Goal: Task Accomplishment & Management: Complete application form

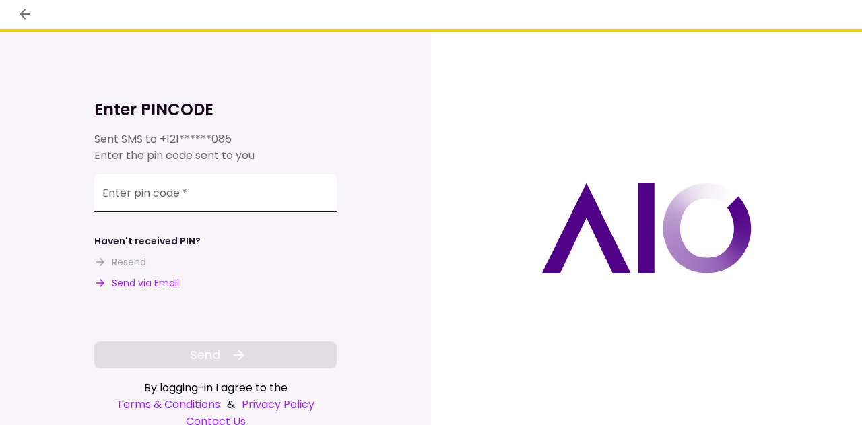
click at [180, 199] on input "Enter pin code   *" at bounding box center [215, 193] width 242 height 38
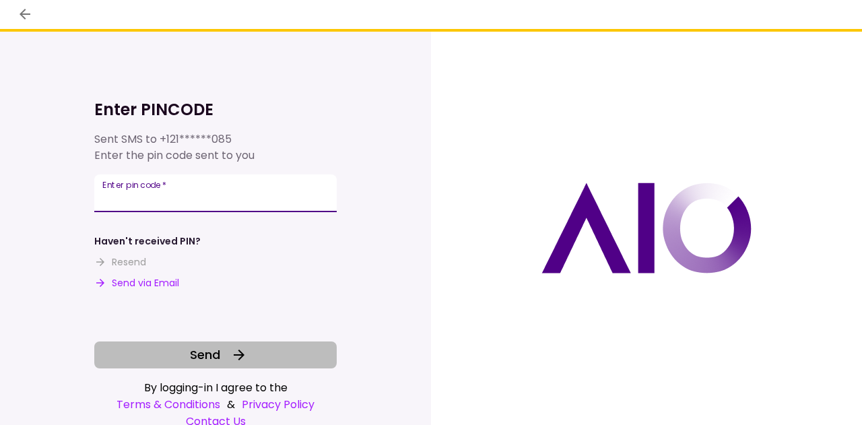
type input "******"
click at [202, 344] on button "Send" at bounding box center [215, 354] width 242 height 27
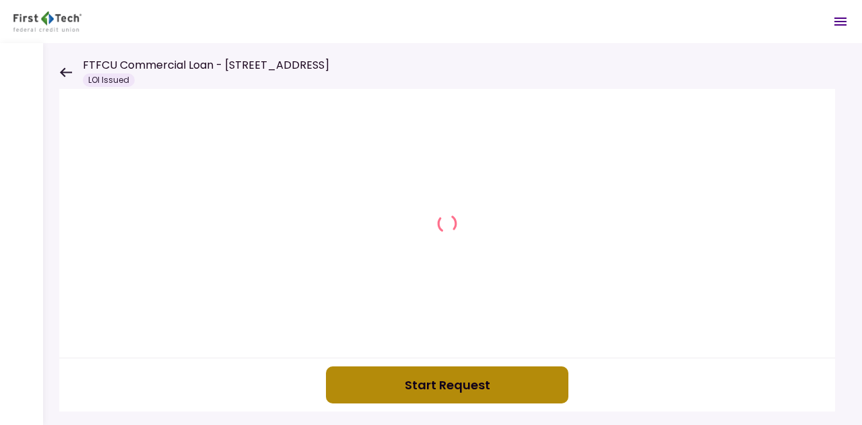
click at [448, 389] on button "Start Request" at bounding box center [447, 384] width 242 height 37
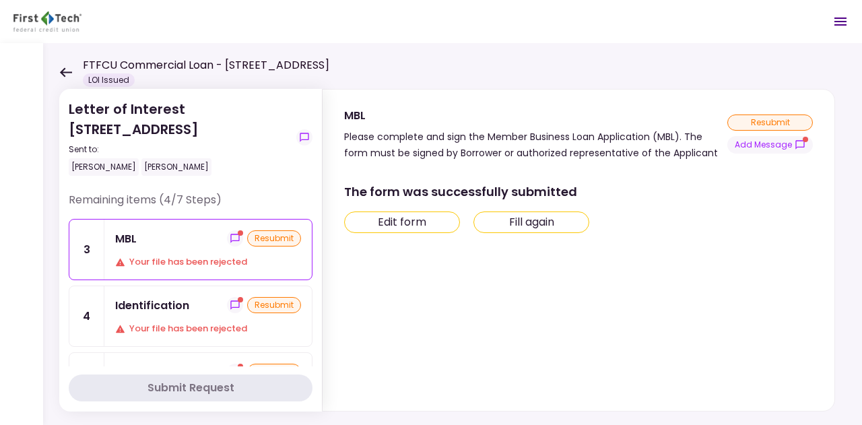
click at [418, 229] on button "Edit form" at bounding box center [402, 222] width 116 height 22
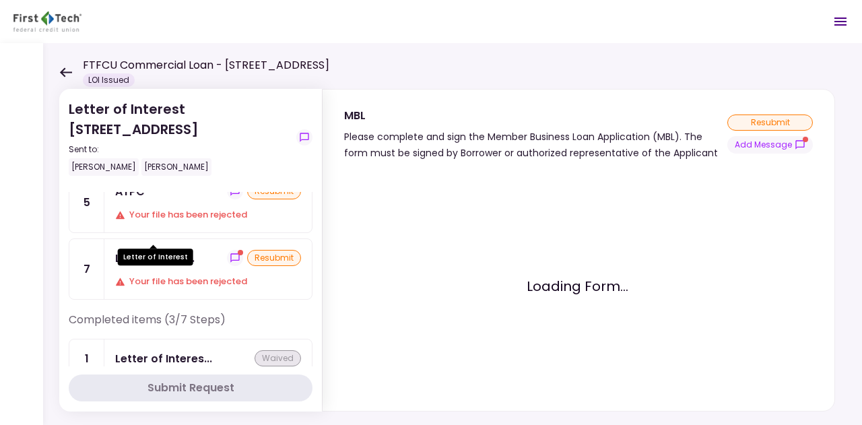
scroll to position [202, 0]
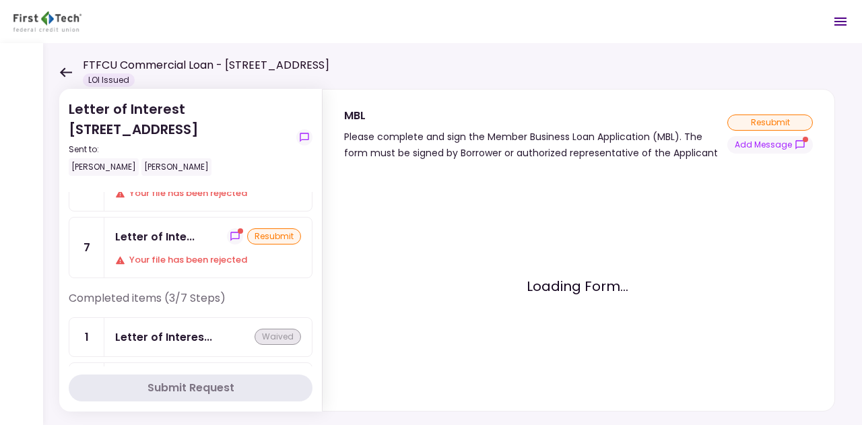
click at [199, 261] on div "Letter of Inte... resubmit Your file has been rejected" at bounding box center [207, 248] width 207 height 60
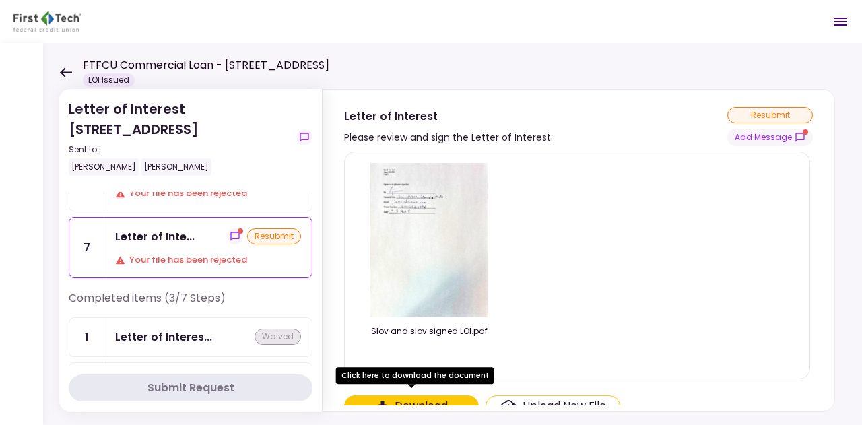
scroll to position [10, 0]
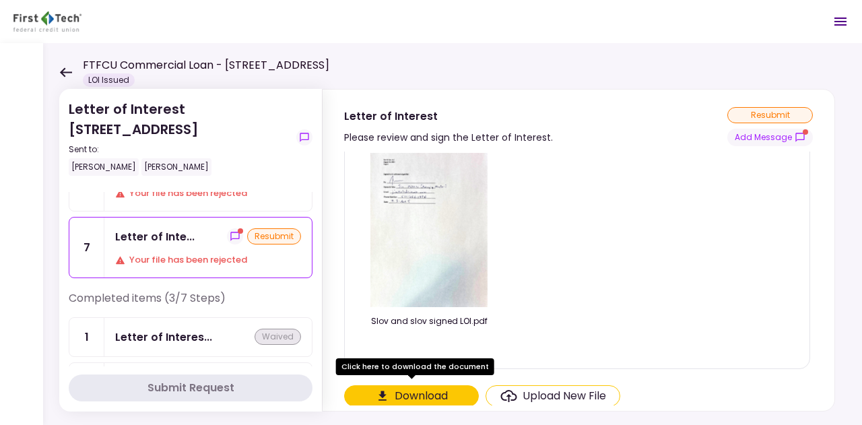
click at [539, 397] on div "Upload New File" at bounding box center [565, 396] width 84 height 16
click at [0, 0] on input "Upload New File" at bounding box center [0, 0] width 0 height 0
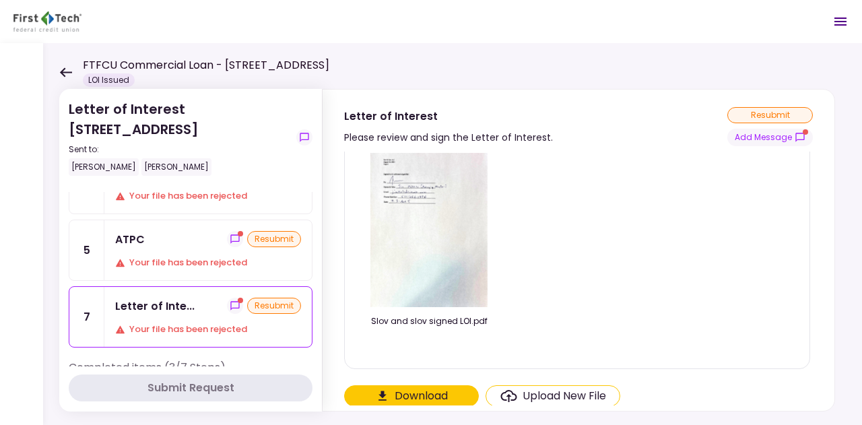
scroll to position [0, 0]
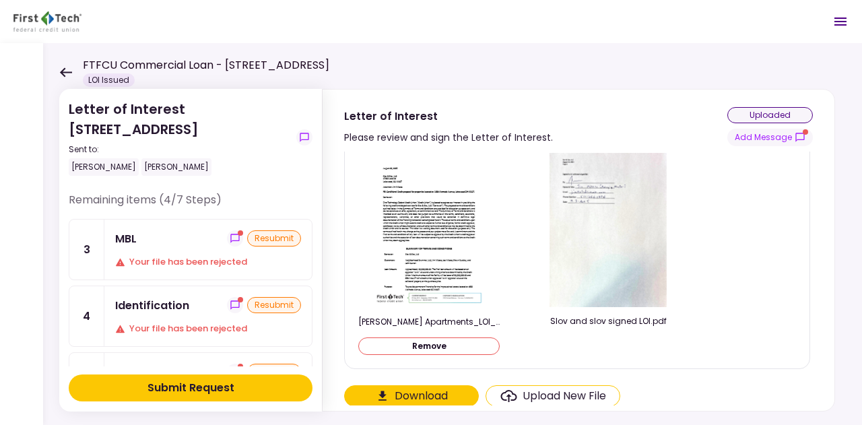
click at [795, 118] on div "uploaded" at bounding box center [770, 115] width 86 height 16
click at [143, 267] on div "Your file has been rejected" at bounding box center [208, 261] width 186 height 13
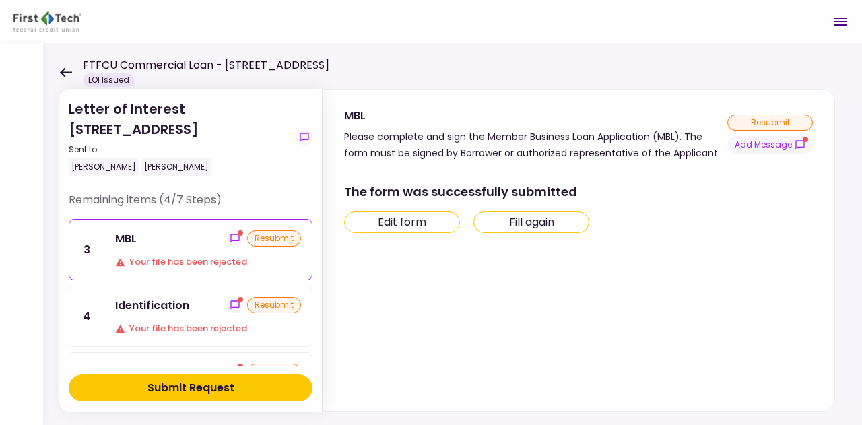
click at [435, 228] on button "Edit form" at bounding box center [402, 222] width 116 height 22
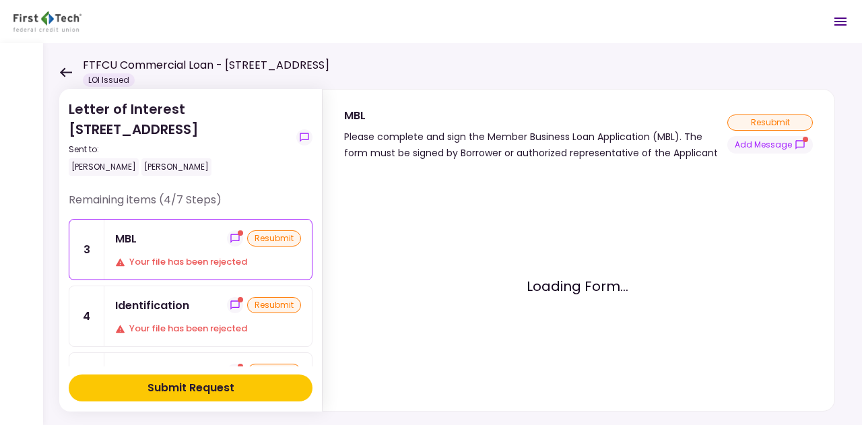
click at [756, 63] on div "Letter of Interest [STREET_ADDRESS] Sent to: [PERSON_NAME] [PERSON_NAME] Remain…" at bounding box center [452, 234] width 819 height 382
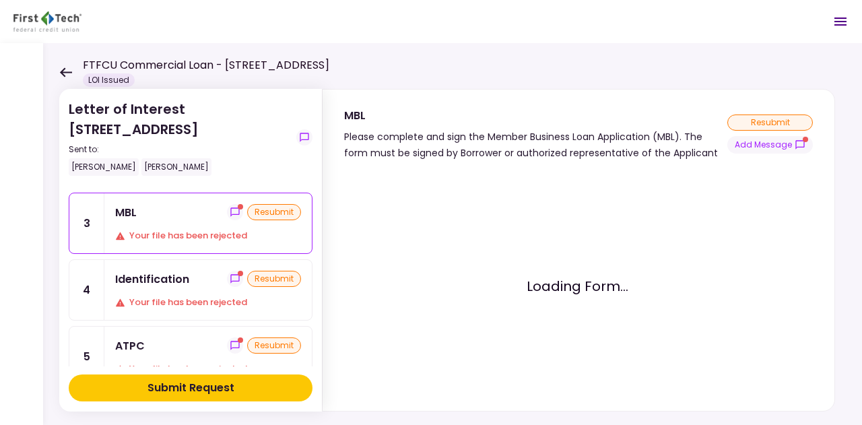
scroll to position [67, 0]
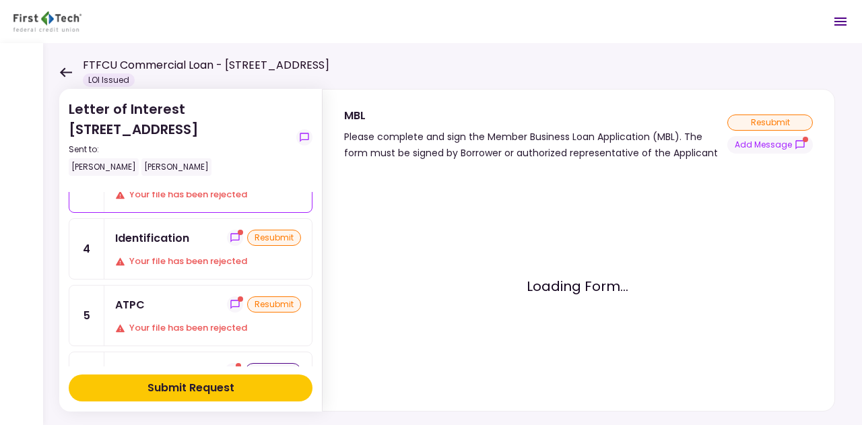
click at [838, 88] on div "Letter of Interest [STREET_ADDRESS] Sent to: [PERSON_NAME] [PERSON_NAME] Remain…" at bounding box center [452, 234] width 819 height 382
click at [596, 292] on div "Loading Form..." at bounding box center [577, 285] width 466 height 207
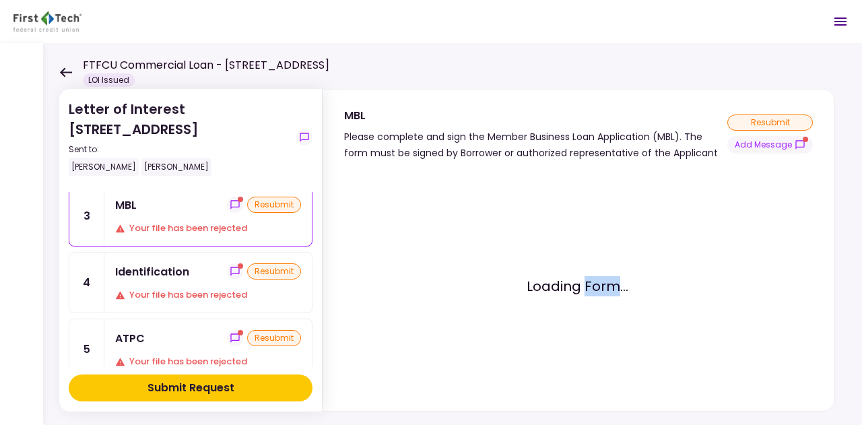
scroll to position [15, 0]
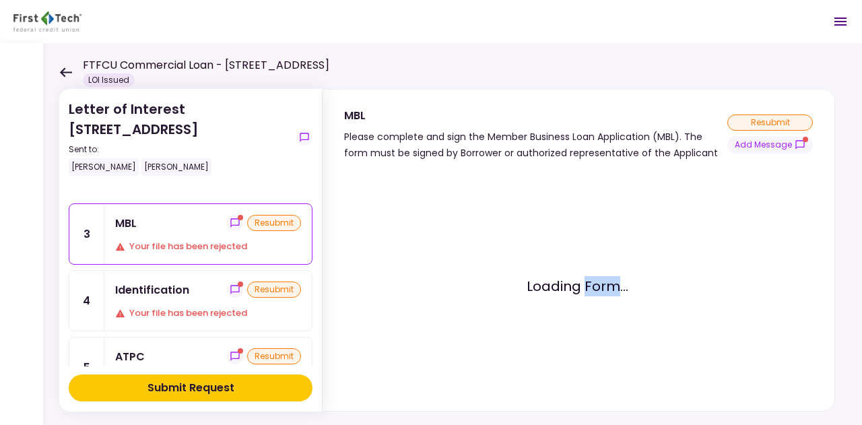
click at [180, 240] on div "Your file has been rejected" at bounding box center [208, 246] width 186 height 13
